Goal: Obtain resource: Obtain resource

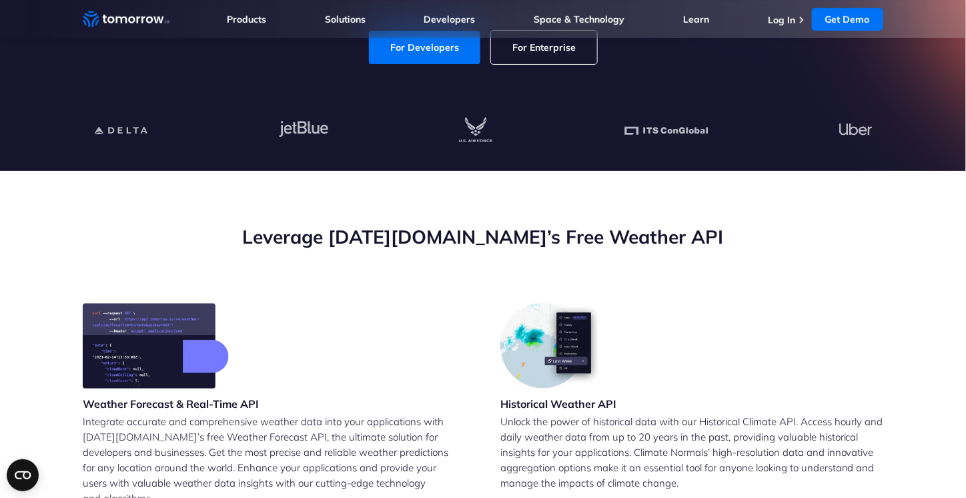
scroll to position [213, 0]
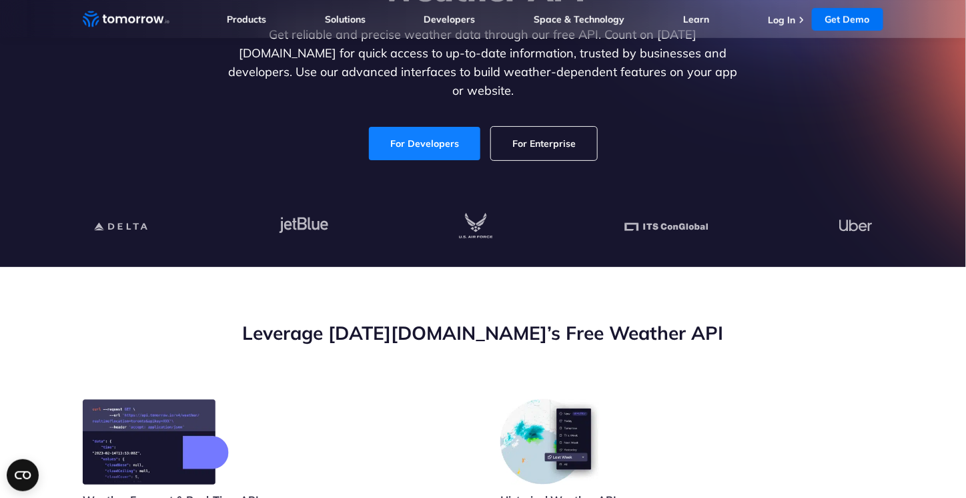
click at [412, 127] on link "For Developers" at bounding box center [424, 143] width 111 height 33
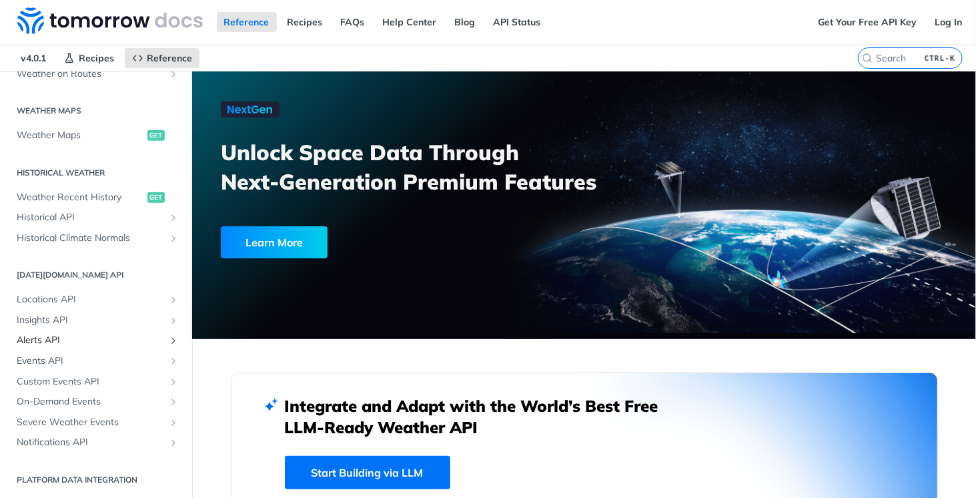
click at [119, 345] on span "Alerts API" at bounding box center [91, 340] width 148 height 13
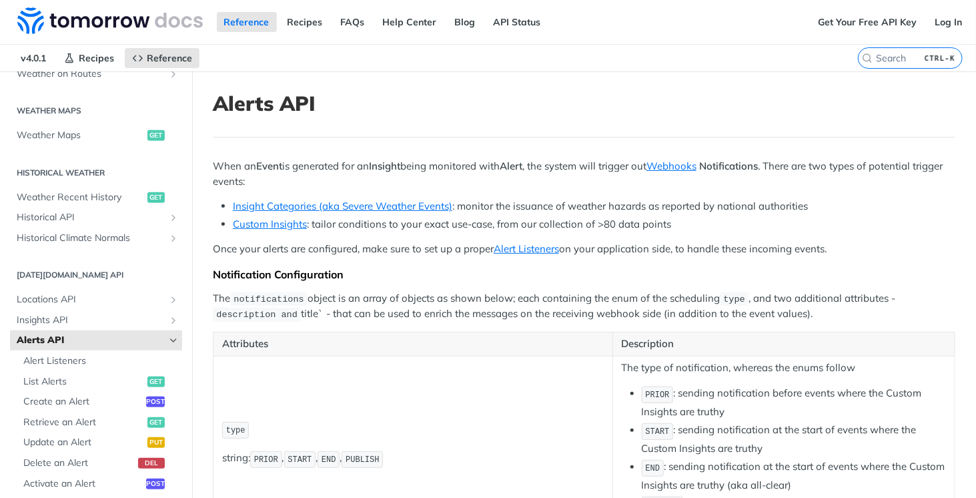
click at [312, 315] on p "The notifications object is an array of objects as shown below; each containing…" at bounding box center [584, 306] width 742 height 31
click at [877, 29] on link "Get Your Free API Key" at bounding box center [866, 22] width 113 height 20
